Goal: Find specific page/section: Find specific page/section

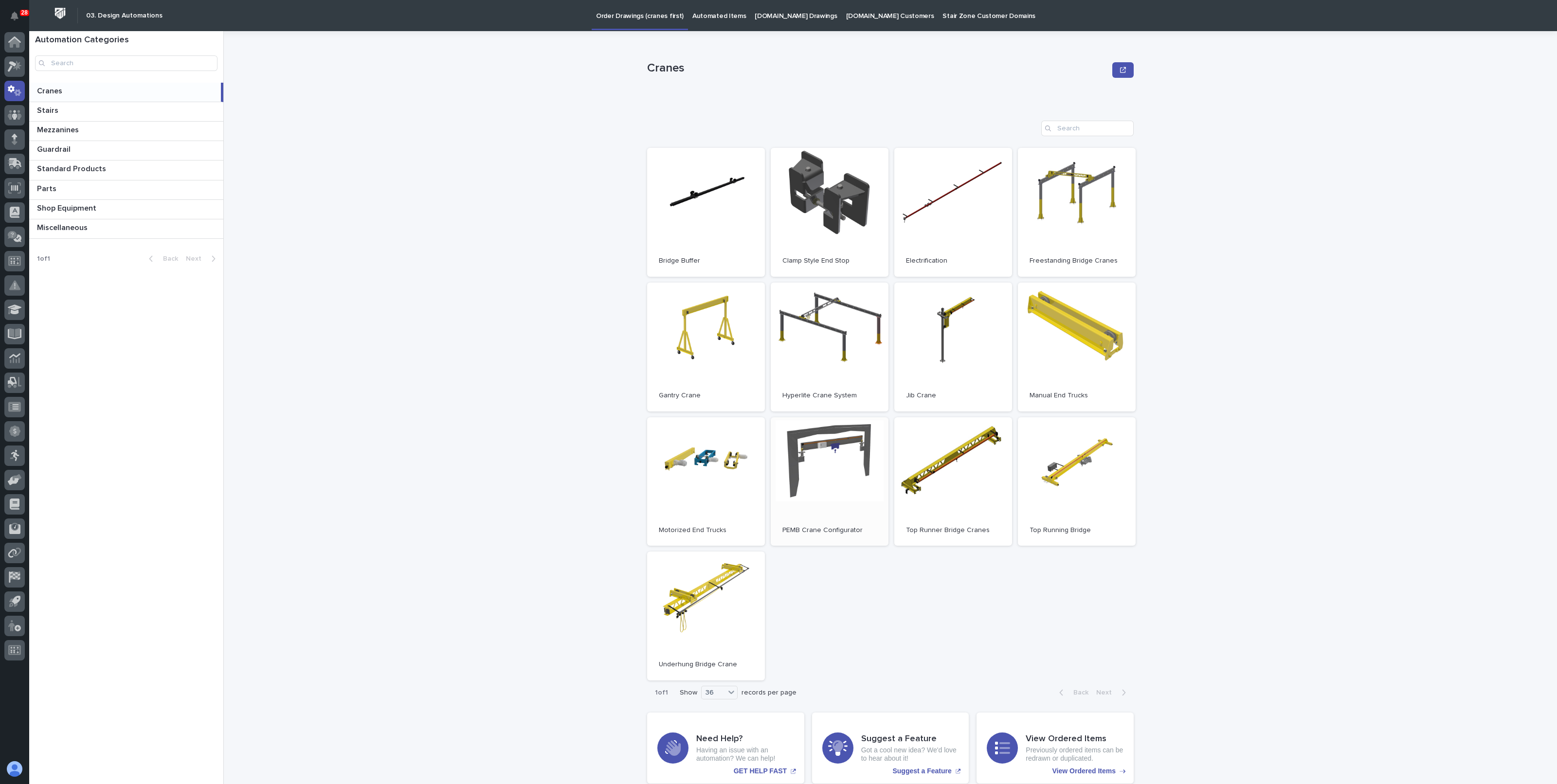
click at [831, 443] on link "Open" at bounding box center [830, 482] width 118 height 129
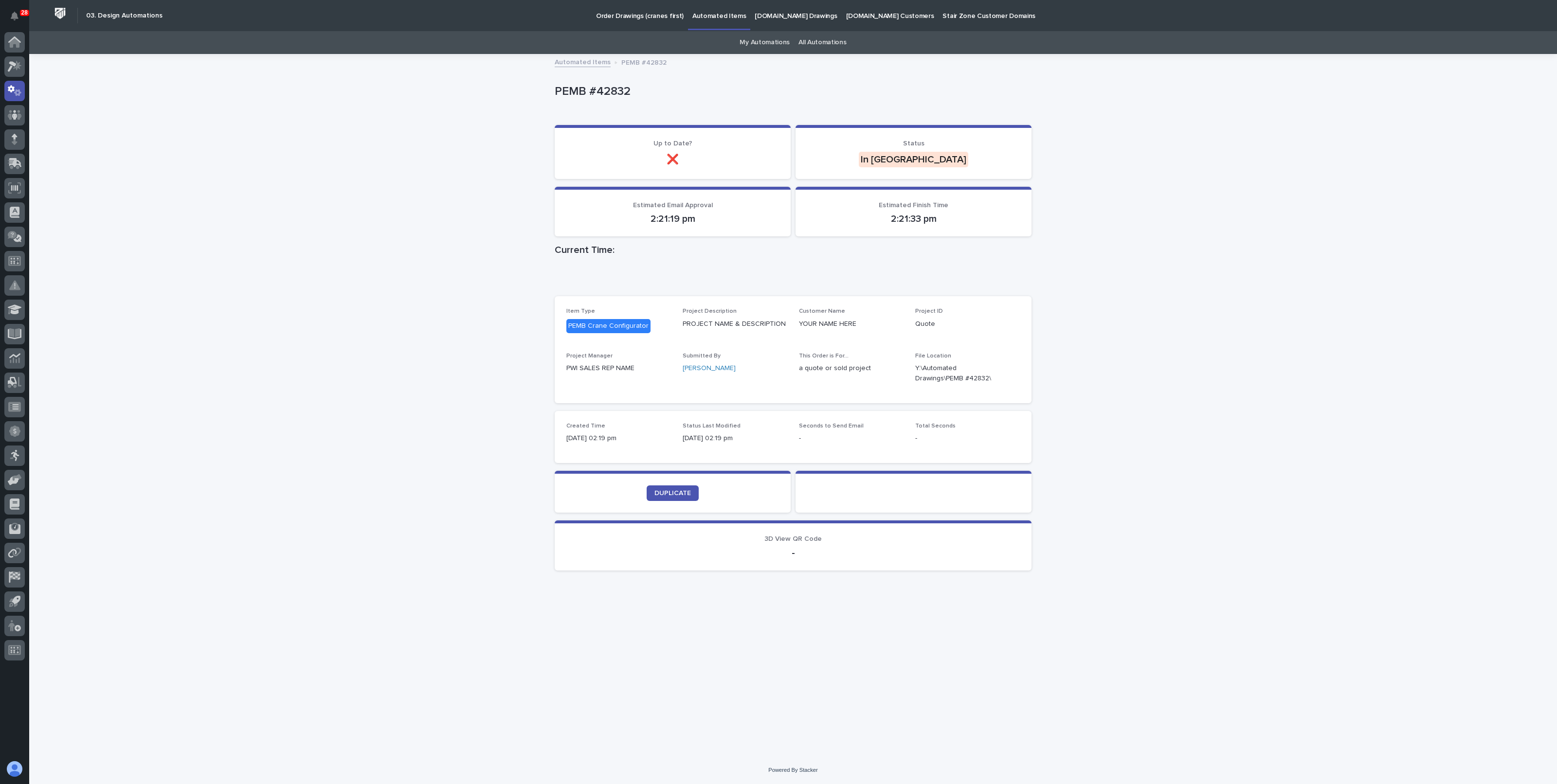
click at [367, 357] on div "Loading... Saving… Loading... Saving… PEMB #42832 PEMB #42832 Sorry, there was …" at bounding box center [794, 406] width 1528 height 701
